Goal: Find specific page/section: Find specific page/section

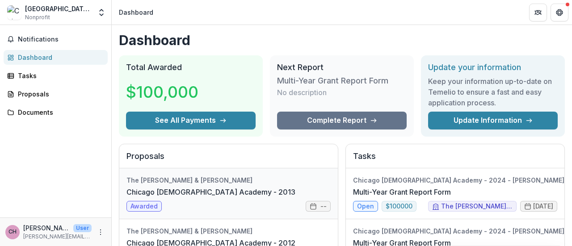
scroll to position [223, 0]
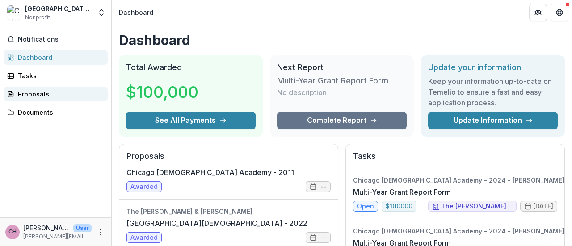
click at [85, 94] on div "Proposals" at bounding box center [59, 93] width 83 height 9
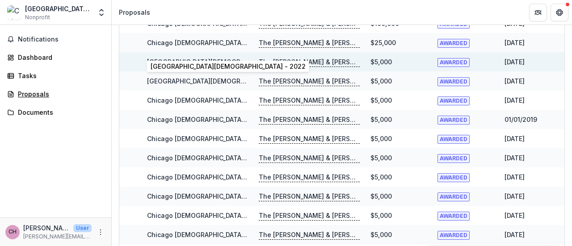
scroll to position [101, 0]
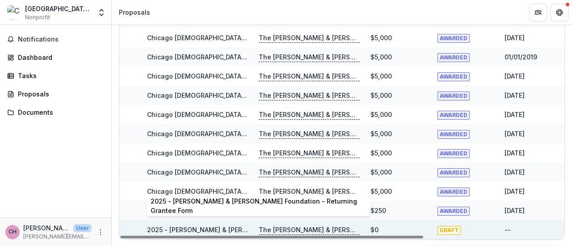
click at [221, 229] on link "2025 - [PERSON_NAME] & [PERSON_NAME] Foundation - Returning Grantee Form" at bounding box center [272, 230] width 250 height 8
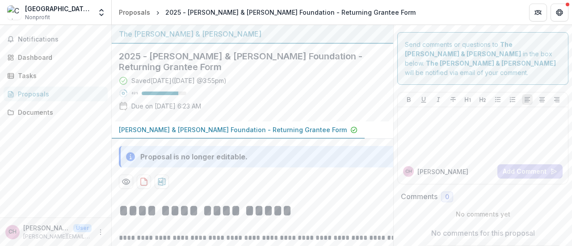
click at [46, 97] on div "Proposals" at bounding box center [59, 93] width 83 height 9
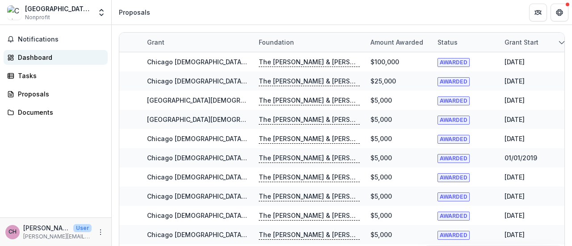
click at [35, 57] on div "Dashboard" at bounding box center [59, 57] width 83 height 9
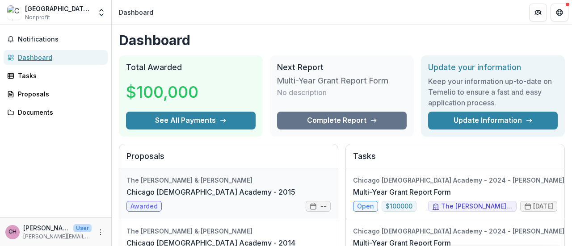
scroll to position [45, 0]
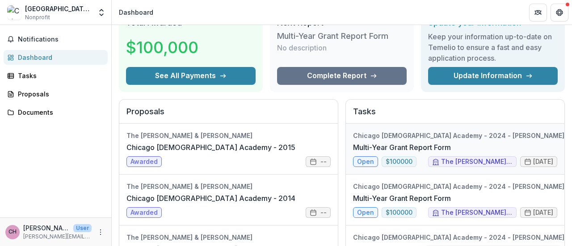
click at [413, 142] on link "Multi-Year Grant Report Form" at bounding box center [402, 147] width 98 height 11
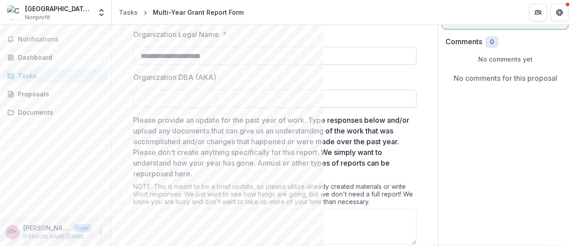
scroll to position [89, 0]
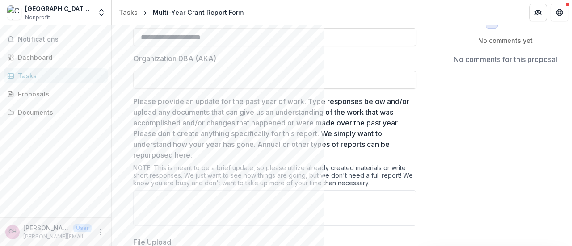
drag, startPoint x: 285, startPoint y: 96, endPoint x: 260, endPoint y: 92, distance: 25.0
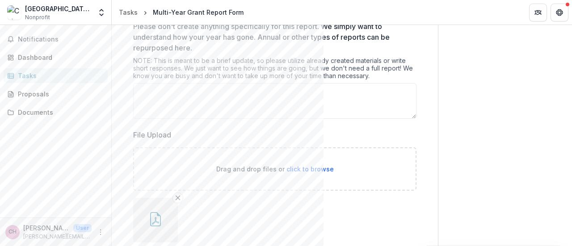
scroll to position [255, 0]
